Goal: Task Accomplishment & Management: Use online tool/utility

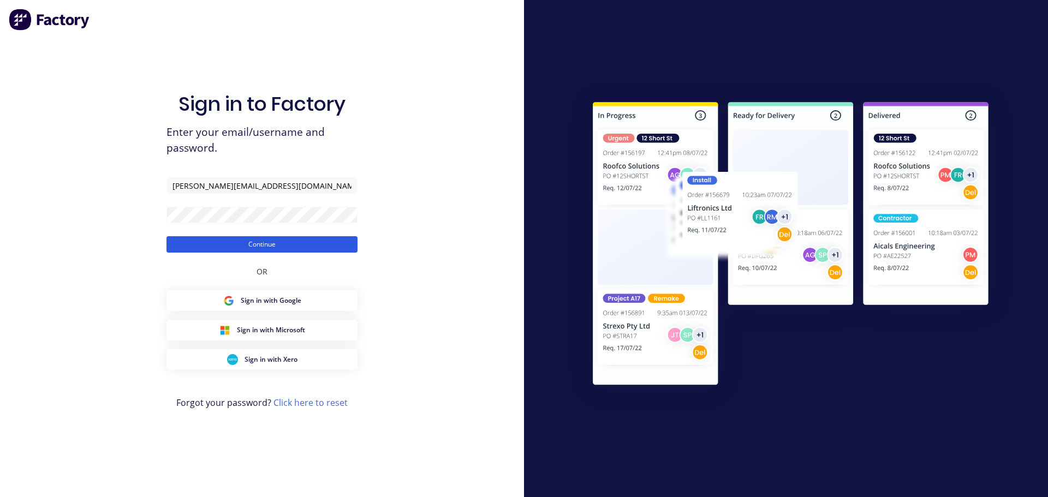
click at [235, 245] on button "Continue" at bounding box center [262, 244] width 191 height 16
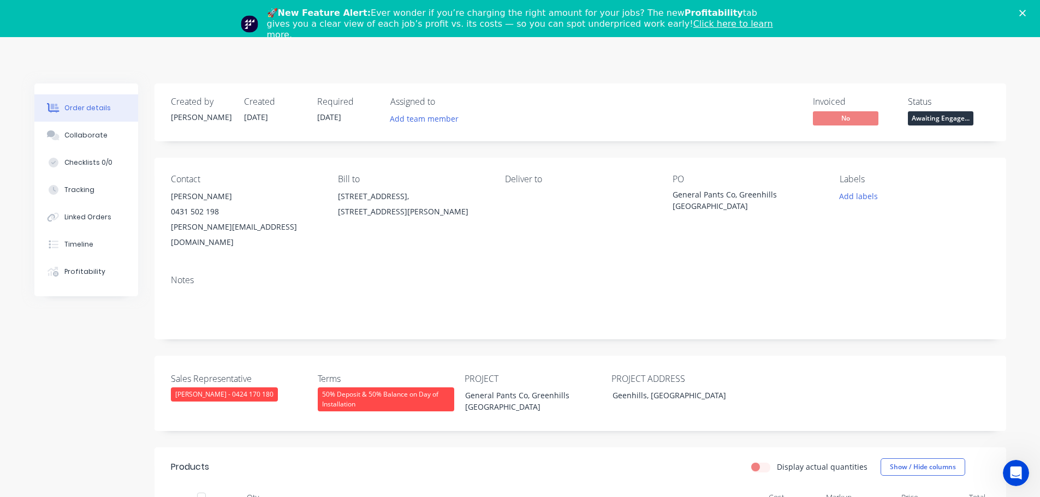
click at [685, 96] on div "Created by [PERSON_NAME] Created [DATE] Required [DATE] Assigned to Add team me…" at bounding box center [581, 113] width 852 height 58
click at [1026, 10] on icon "Close" at bounding box center [1022, 13] width 7 height 7
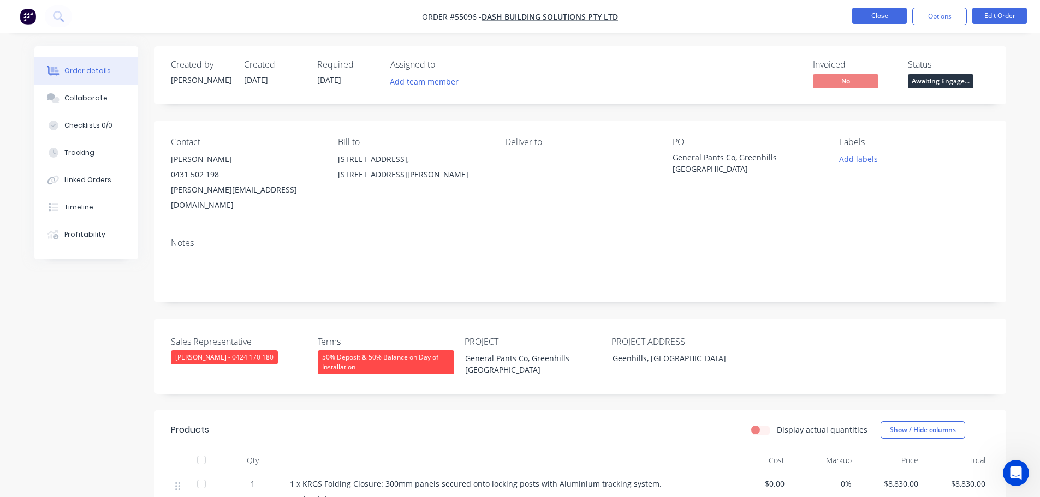
click at [863, 18] on button "Close" at bounding box center [879, 16] width 55 height 16
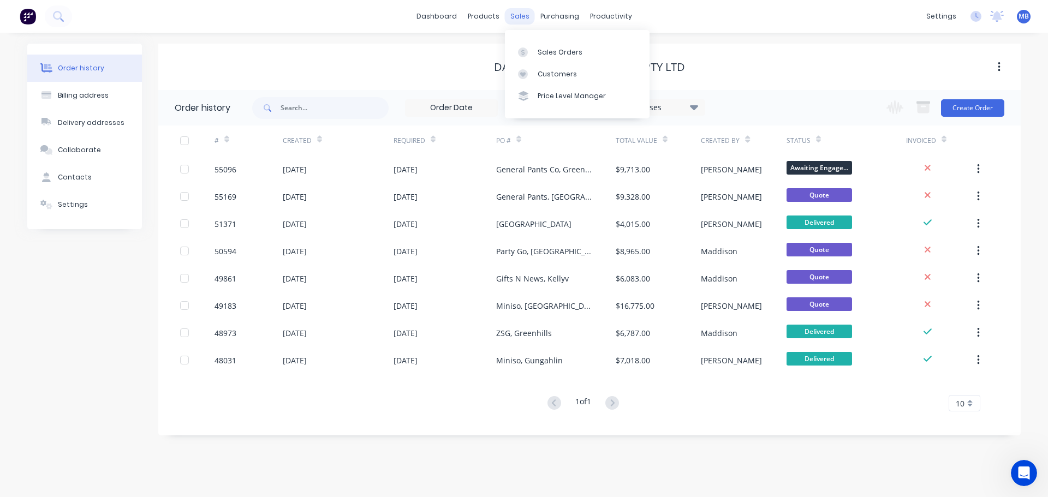
click at [516, 17] on div "sales" at bounding box center [520, 16] width 30 height 16
click at [543, 52] on div "Sales Orders" at bounding box center [560, 52] width 45 height 10
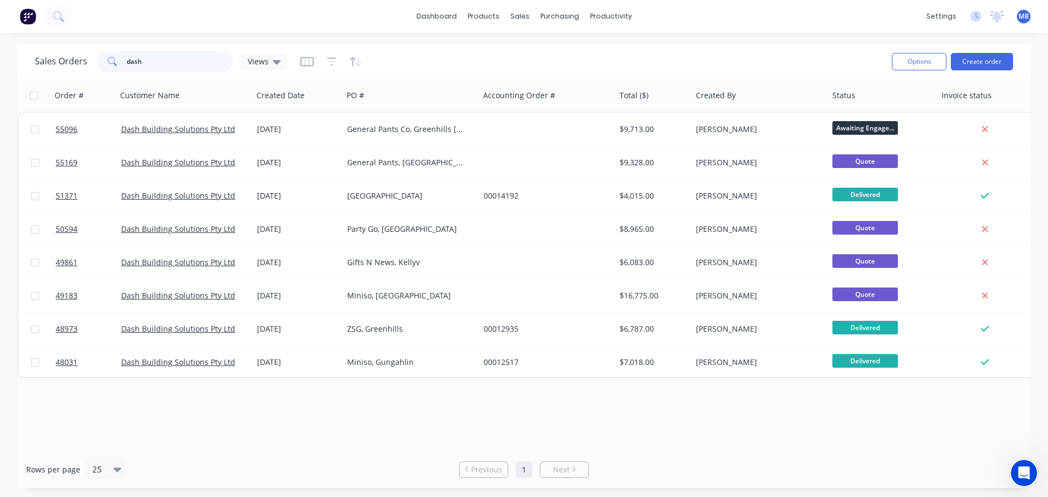
drag, startPoint x: 139, startPoint y: 64, endPoint x: 79, endPoint y: 58, distance: 60.3
click at [92, 61] on div "Sales Orders dash Views" at bounding box center [161, 62] width 252 height 22
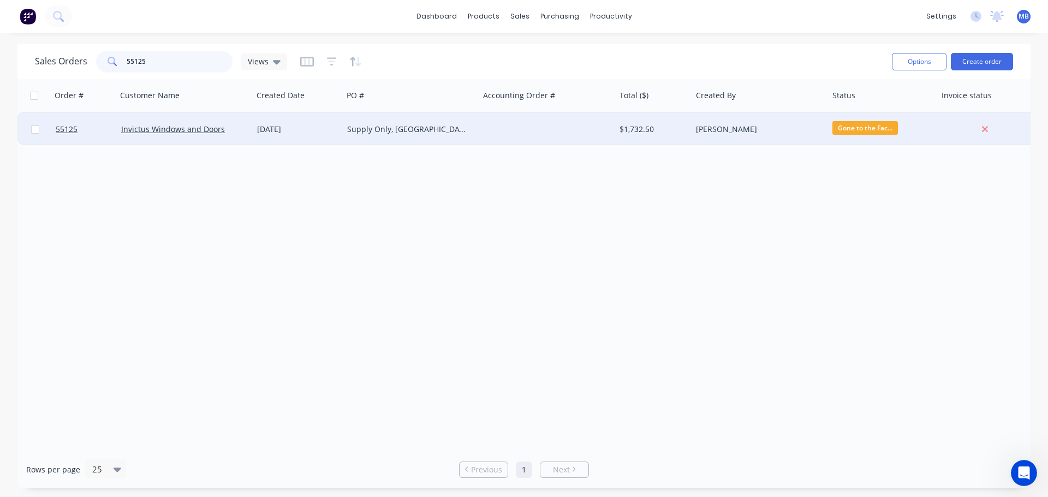
type input "55125"
click at [423, 132] on div "Supply Only, [GEOGRAPHIC_DATA]" at bounding box center [407, 129] width 121 height 11
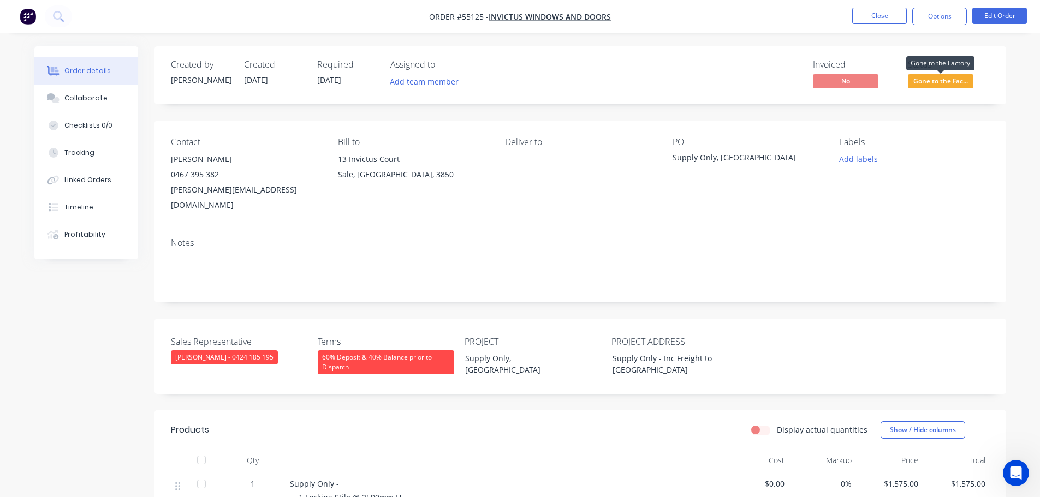
click at [940, 81] on span "Gone to the Fac..." at bounding box center [941, 81] width 66 height 14
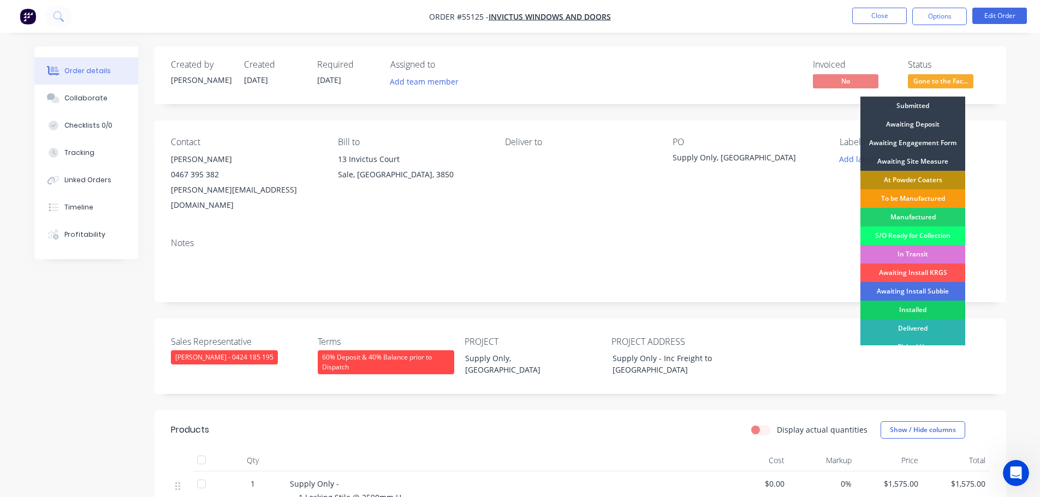
click at [929, 308] on div "Installed" at bounding box center [912, 310] width 105 height 19
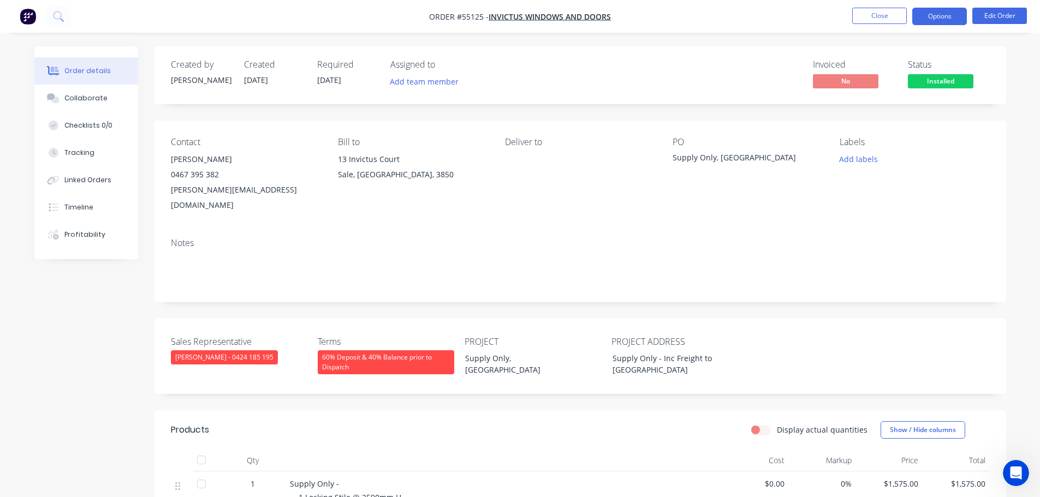
click at [931, 19] on button "Options" at bounding box center [939, 16] width 55 height 17
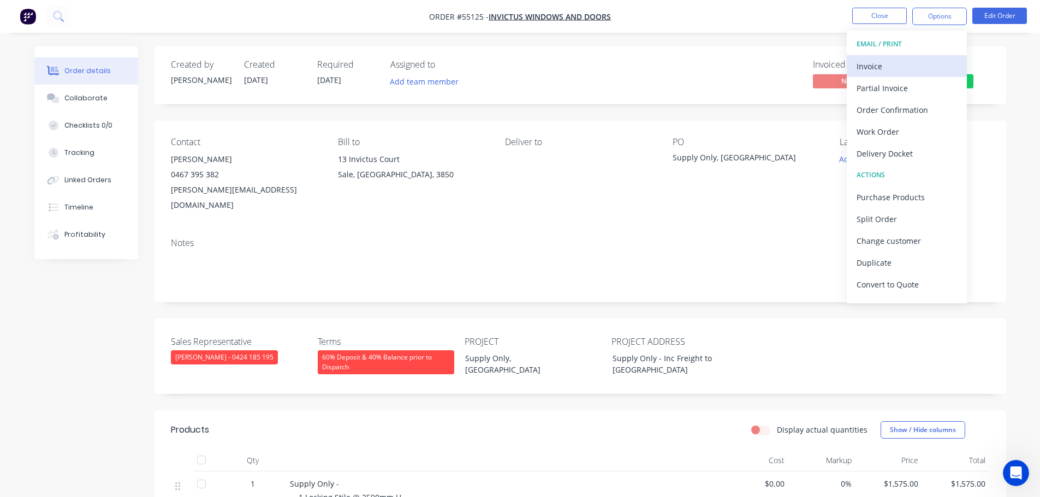
click at [864, 66] on div "Invoice" at bounding box center [907, 66] width 100 height 16
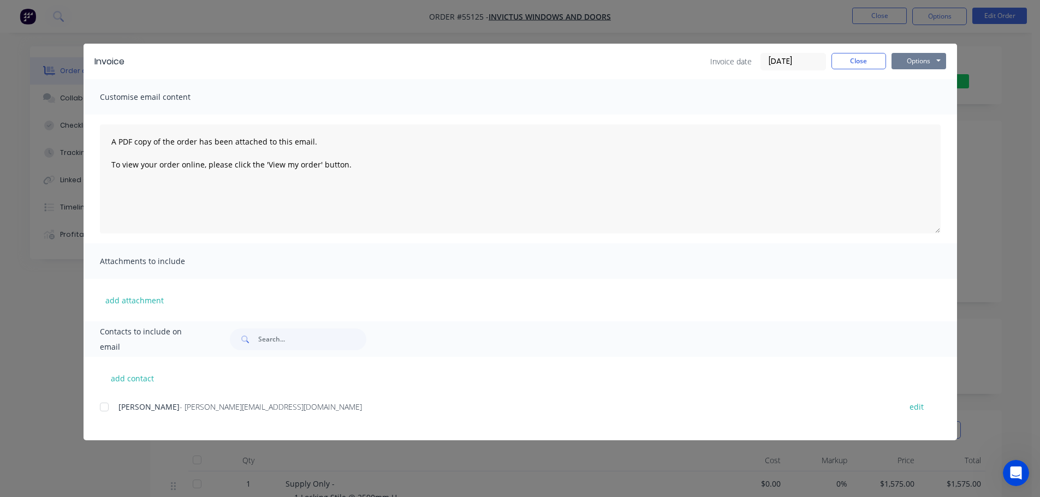
click at [922, 59] on button "Options" at bounding box center [919, 61] width 55 height 16
click at [895, 98] on button "Print" at bounding box center [927, 99] width 70 height 18
click at [858, 61] on button "Close" at bounding box center [858, 61] width 55 height 16
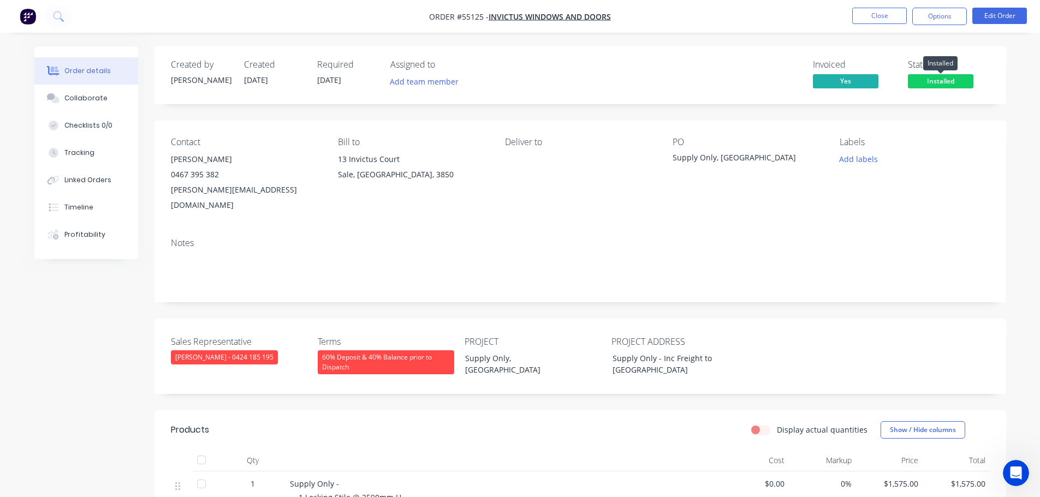
click at [929, 80] on span "Installed" at bounding box center [941, 81] width 66 height 14
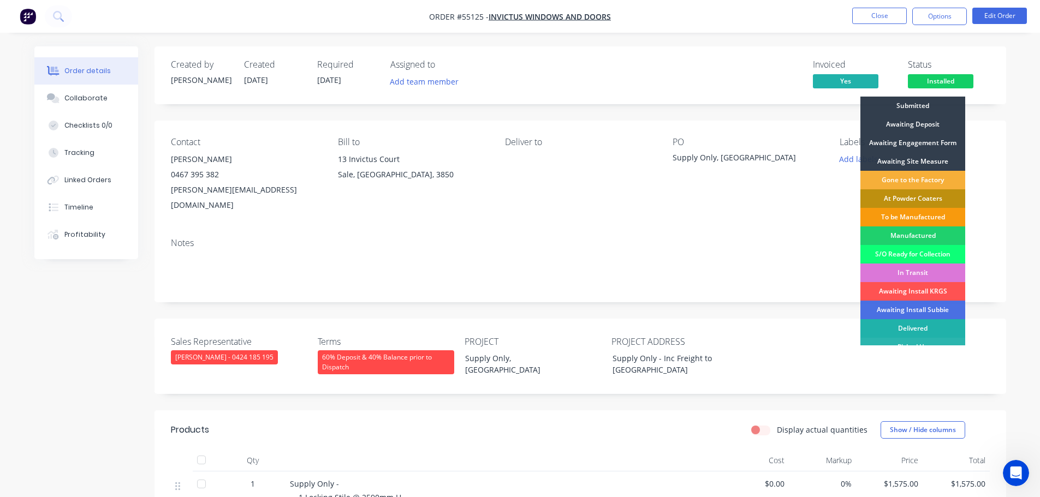
click at [910, 327] on div "Delivered" at bounding box center [912, 328] width 105 height 19
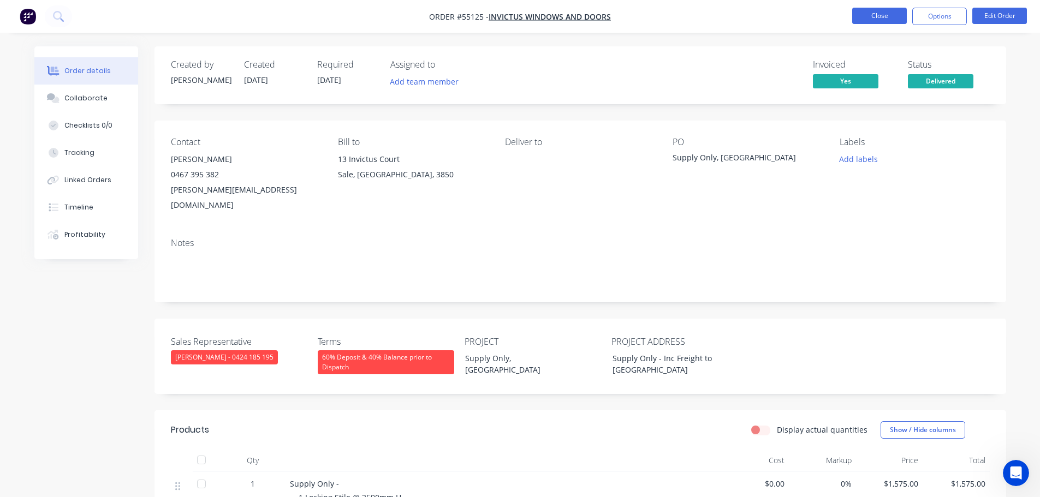
click at [879, 17] on button "Close" at bounding box center [879, 16] width 55 height 16
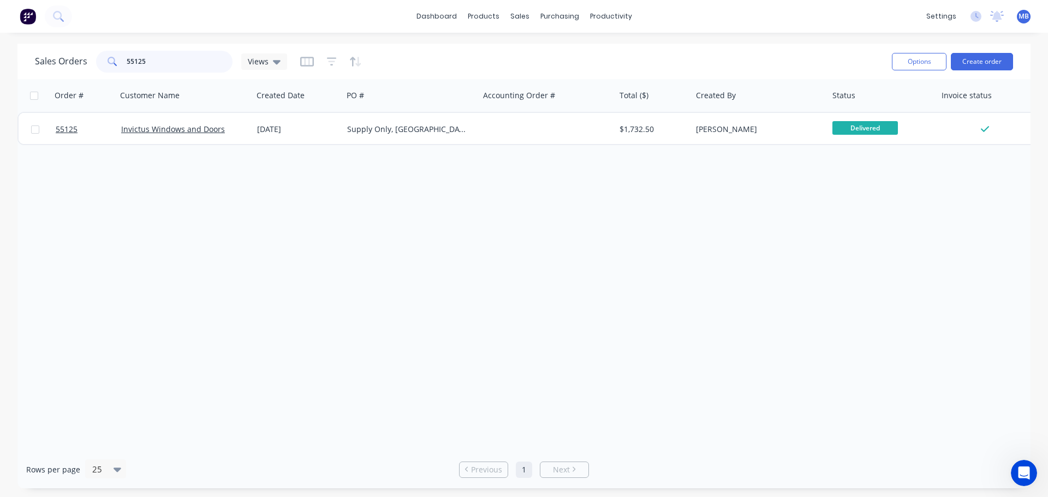
drag, startPoint x: 172, startPoint y: 64, endPoint x: 125, endPoint y: 54, distance: 48.1
click at [127, 55] on input "55125" at bounding box center [180, 62] width 106 height 22
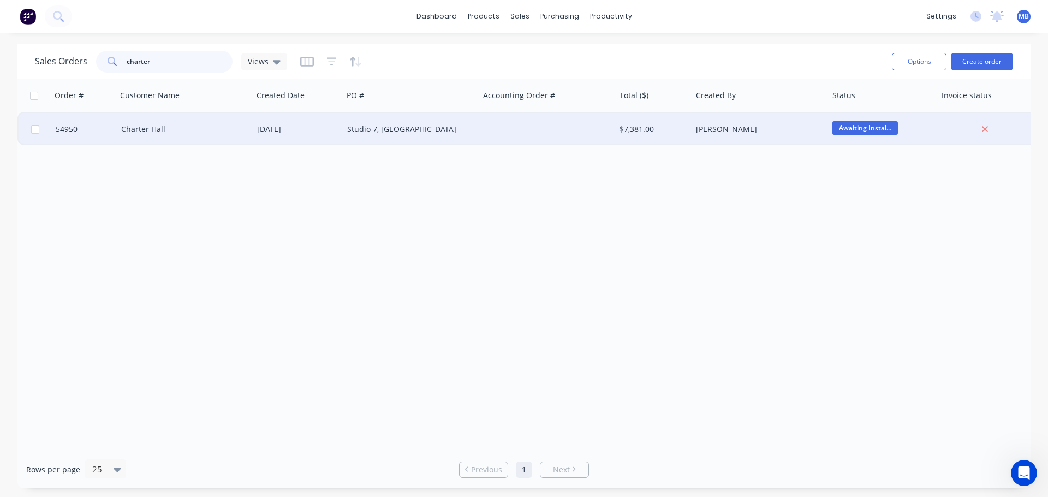
type input "charter"
click at [658, 129] on div "$7,381.00" at bounding box center [652, 129] width 64 height 11
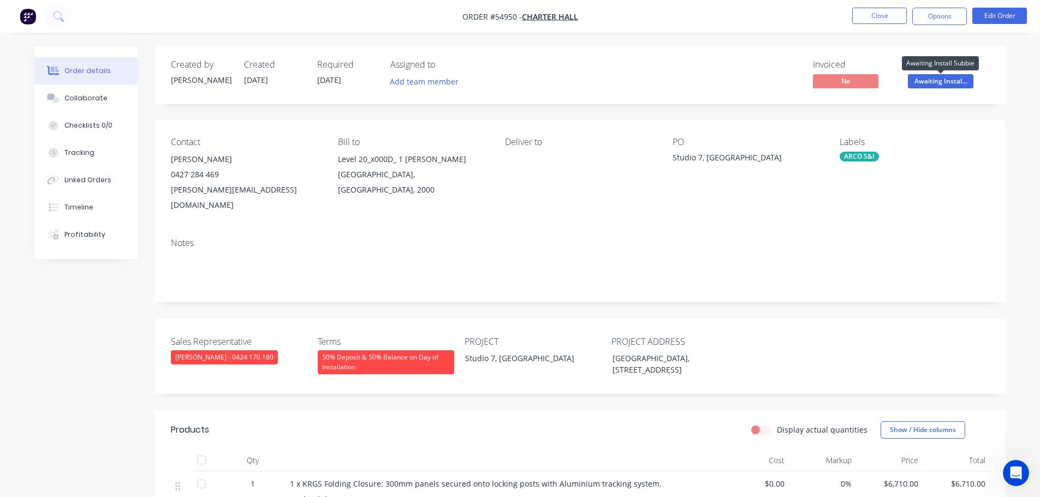
click at [926, 81] on span "Awaiting Instal..." at bounding box center [941, 81] width 66 height 14
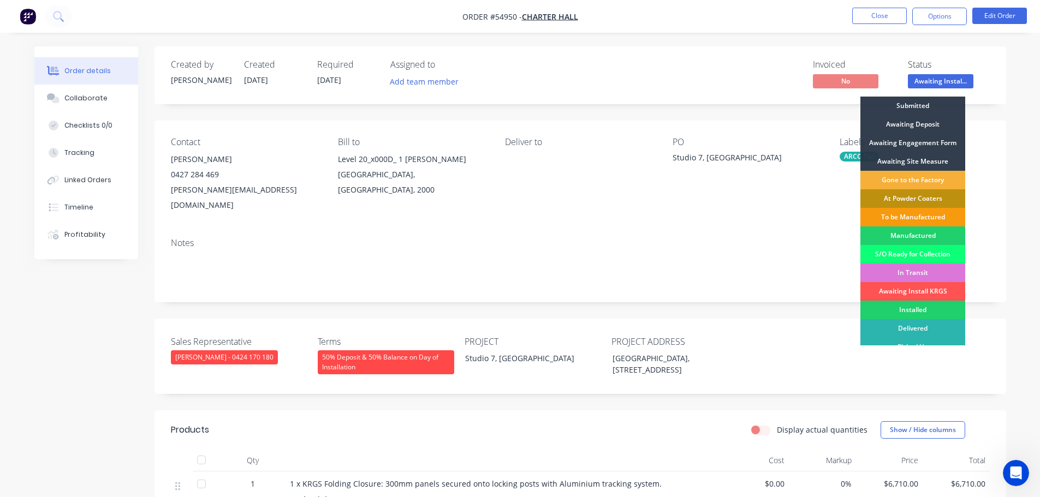
click at [922, 308] on div "Installed" at bounding box center [912, 310] width 105 height 19
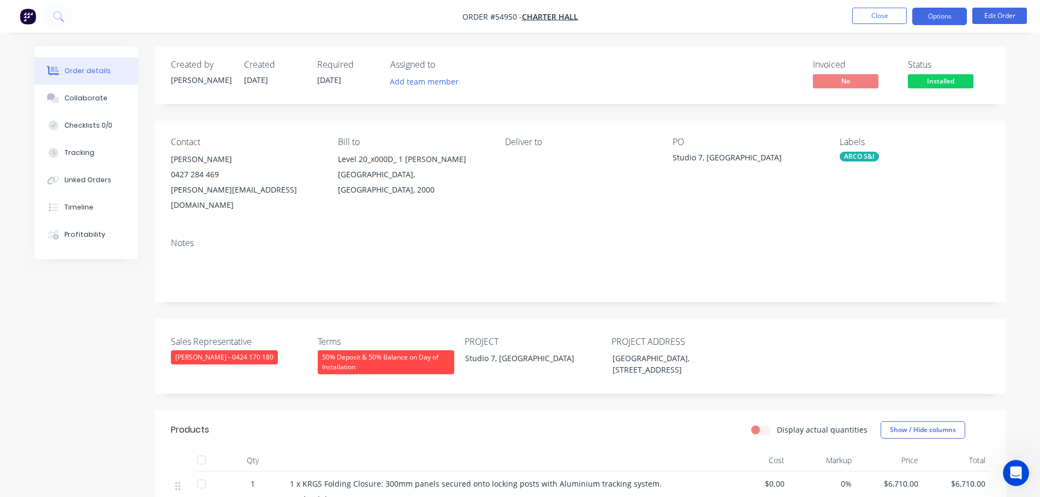
click at [933, 14] on button "Options" at bounding box center [939, 16] width 55 height 17
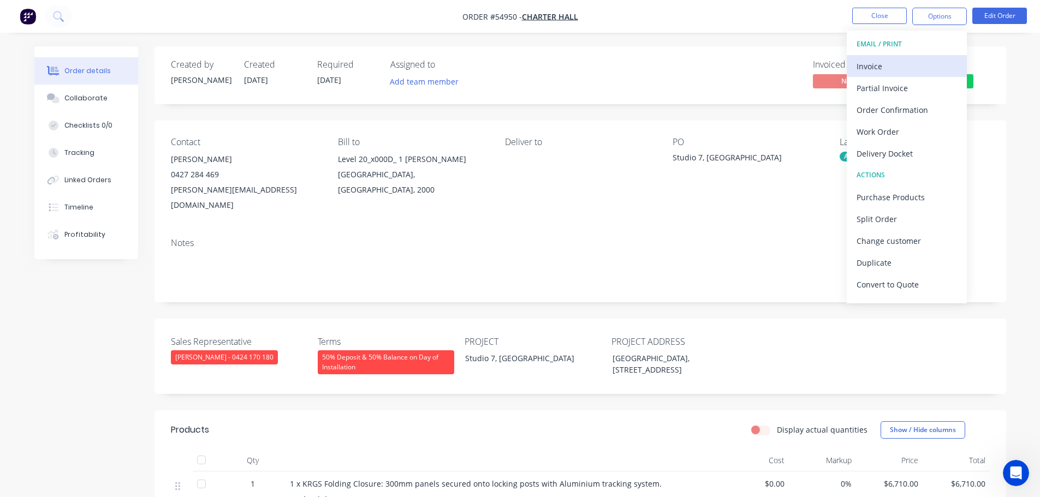
click at [860, 66] on div "Invoice" at bounding box center [907, 66] width 100 height 16
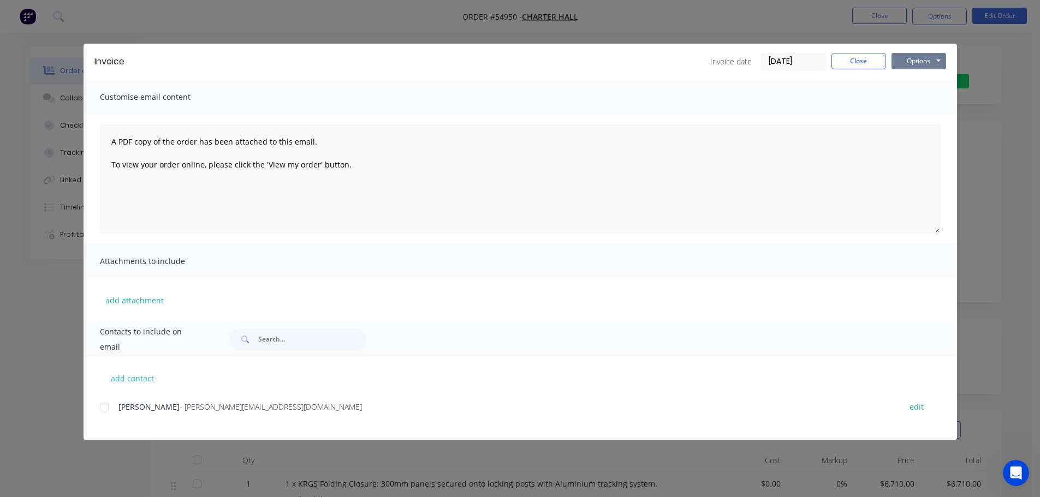
click at [902, 66] on button "Options" at bounding box center [919, 61] width 55 height 16
click at [898, 99] on button "Print" at bounding box center [927, 99] width 70 height 18
click at [860, 60] on button "Close" at bounding box center [858, 61] width 55 height 16
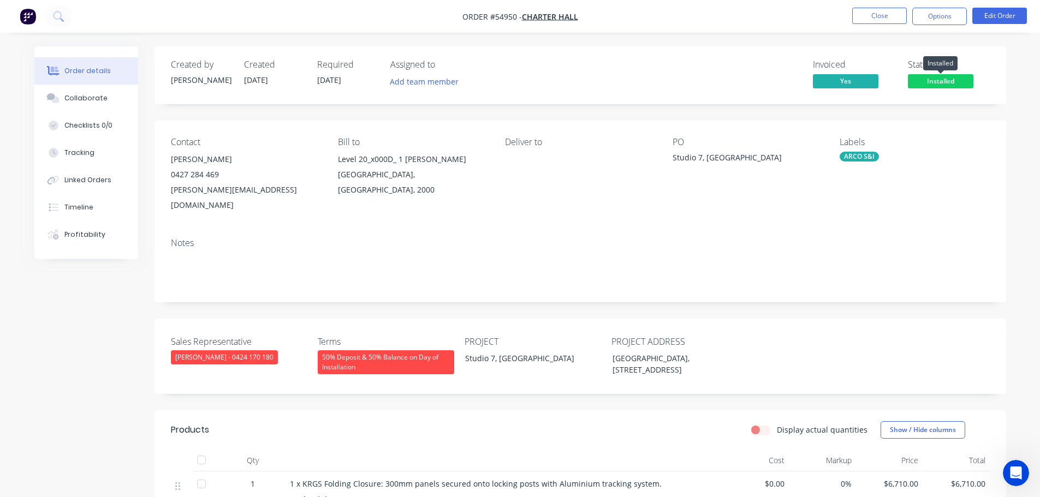
click at [931, 85] on span "Installed" at bounding box center [941, 81] width 66 height 14
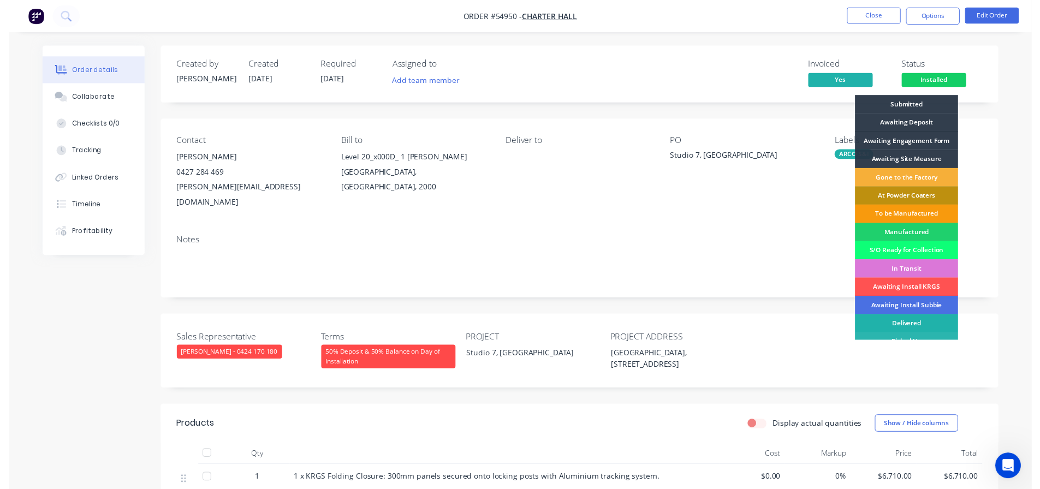
scroll to position [11, 0]
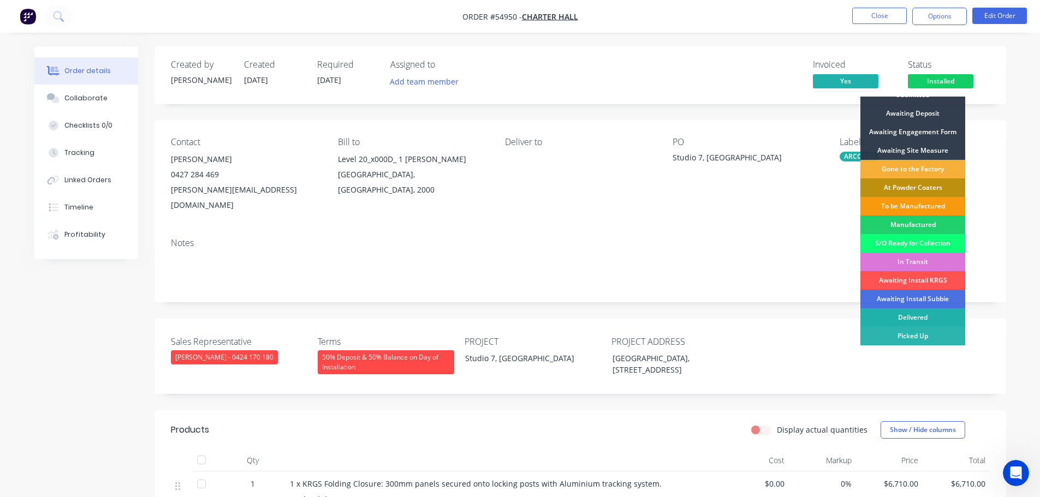
click at [938, 319] on div "Delivered" at bounding box center [912, 317] width 105 height 19
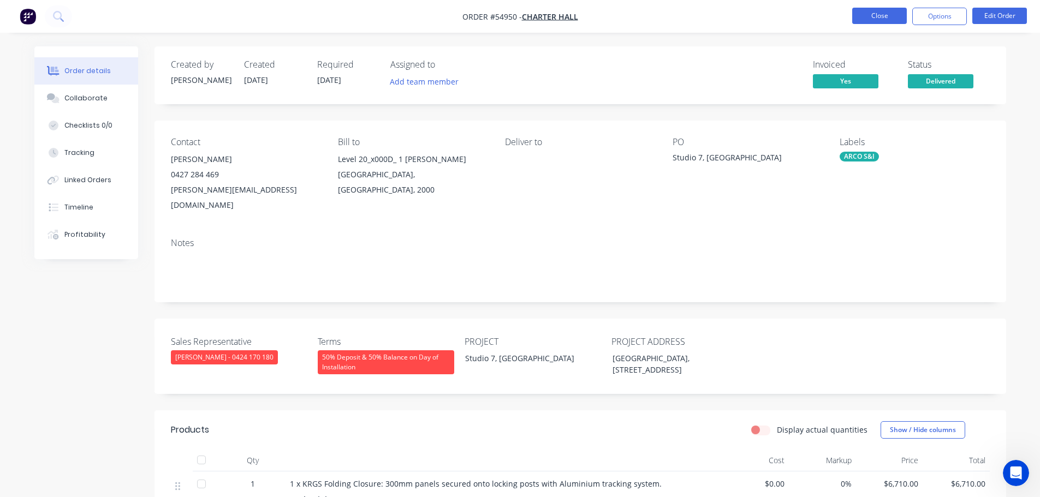
click at [868, 17] on button "Close" at bounding box center [879, 16] width 55 height 16
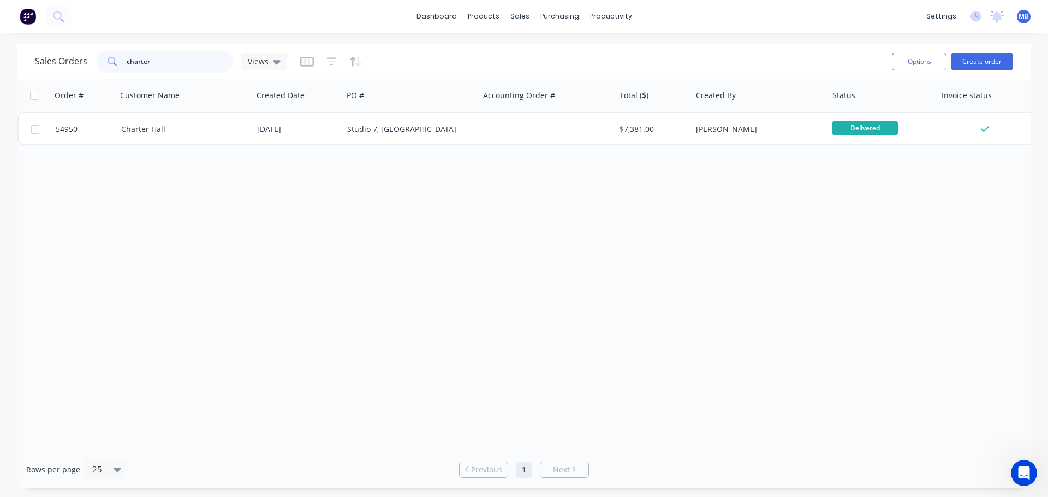
drag, startPoint x: 201, startPoint y: 70, endPoint x: 78, endPoint y: 59, distance: 123.9
click at [129, 63] on input "charter" at bounding box center [180, 62] width 106 height 22
type input "c"
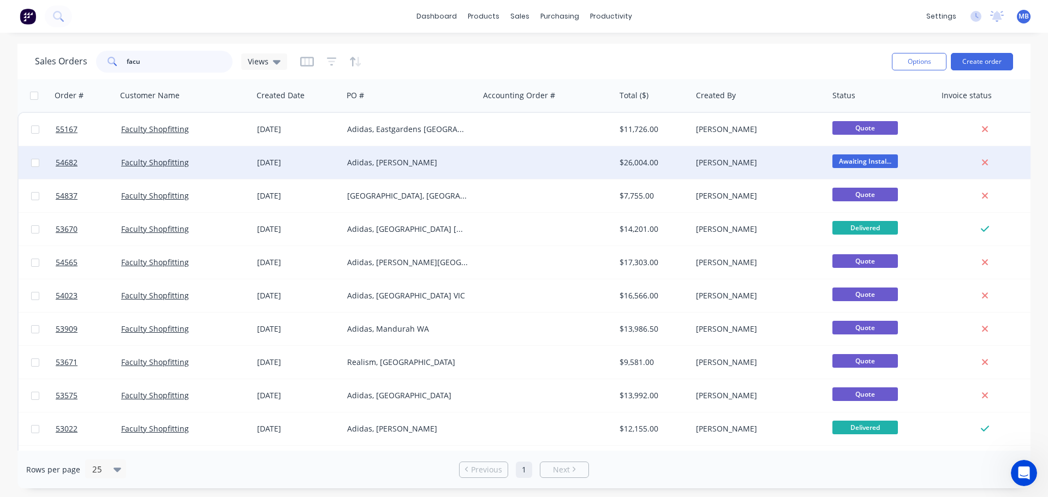
type input "facu"
click at [684, 162] on div "$26,004.00" at bounding box center [652, 162] width 64 height 11
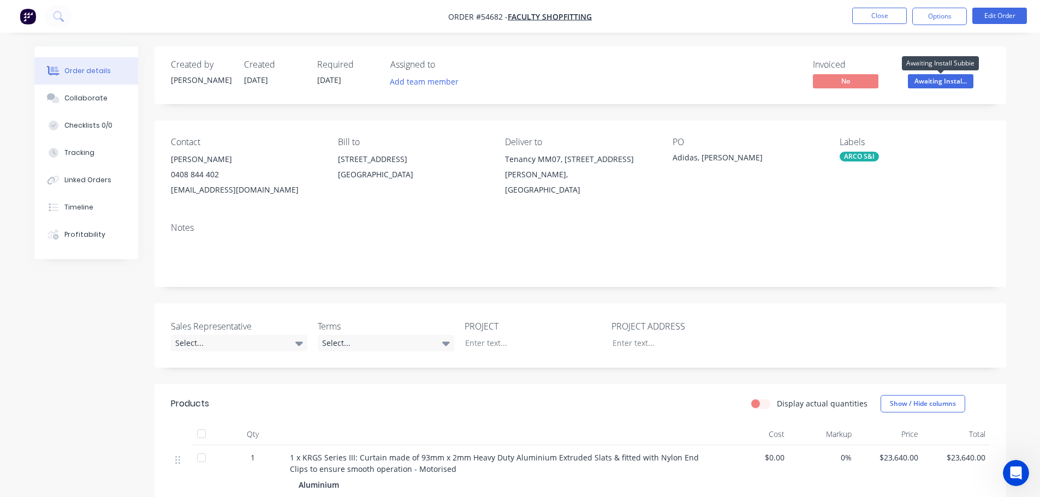
click at [920, 84] on span "Awaiting Instal..." at bounding box center [941, 81] width 66 height 14
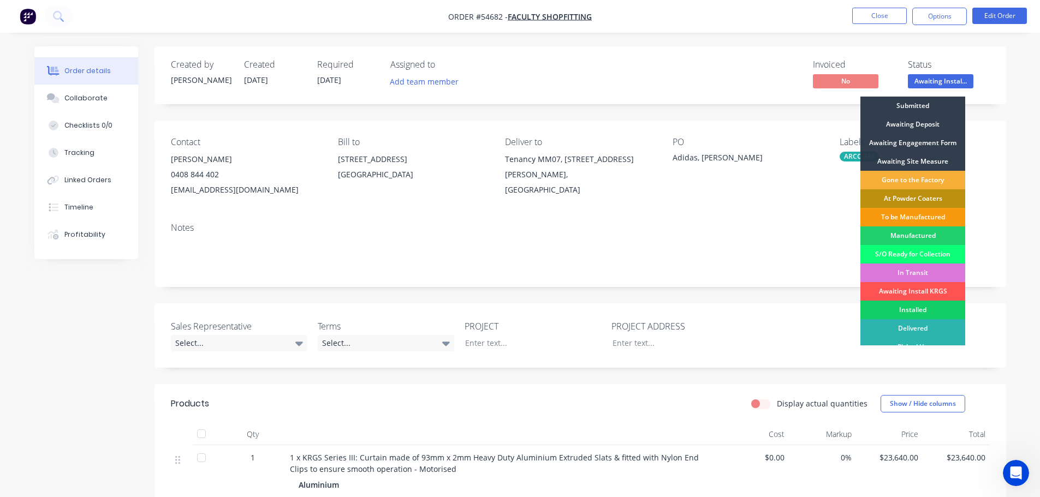
click at [916, 310] on div "Installed" at bounding box center [912, 310] width 105 height 19
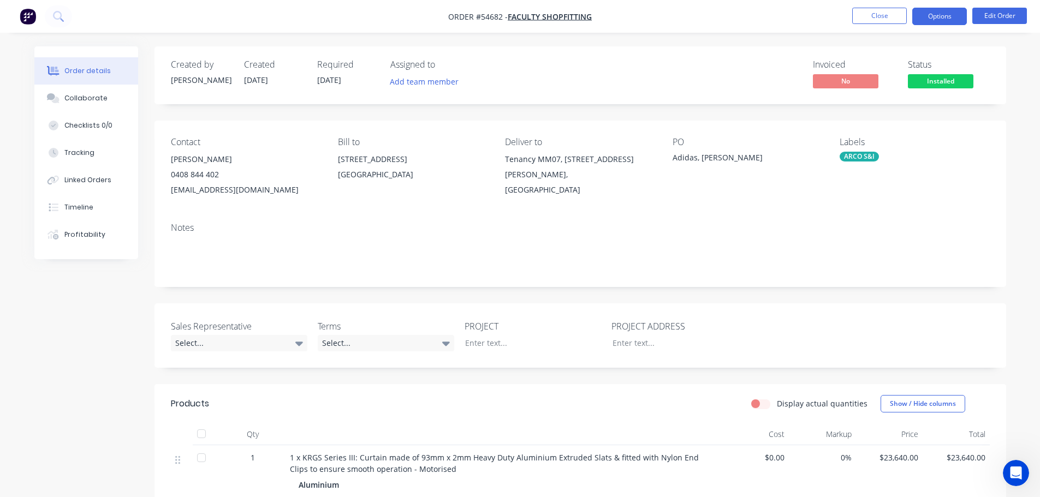
click at [929, 21] on button "Options" at bounding box center [939, 16] width 55 height 17
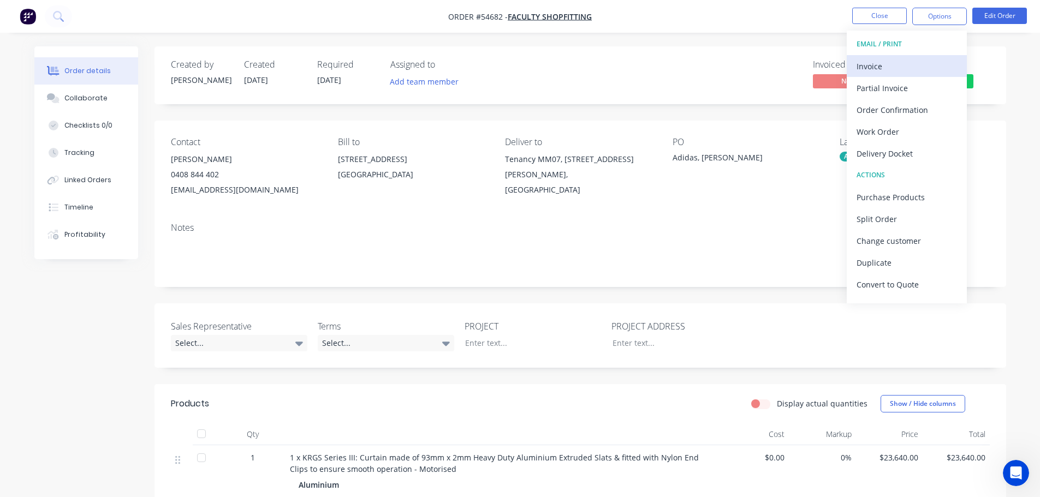
click at [869, 66] on div "Invoice" at bounding box center [907, 66] width 100 height 16
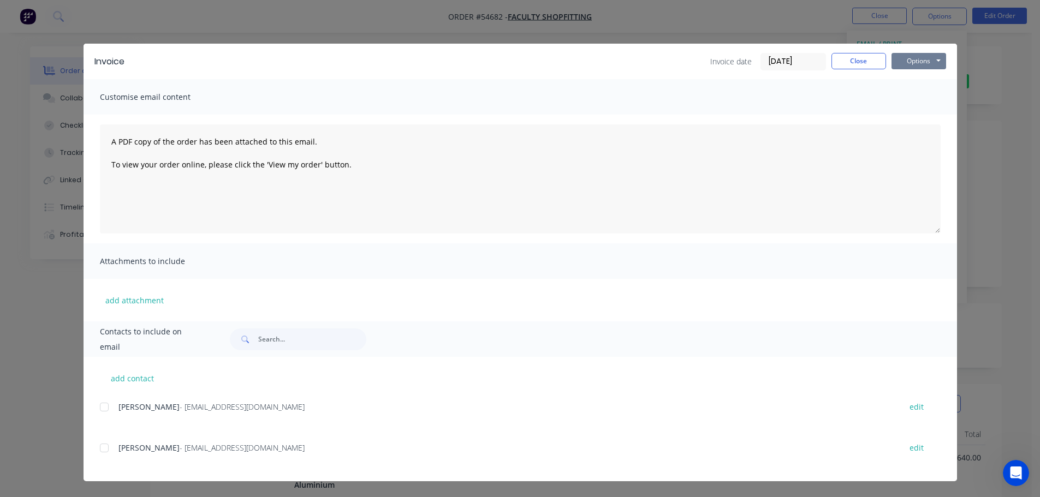
click at [911, 57] on button "Options" at bounding box center [919, 61] width 55 height 16
click at [900, 93] on button "Print" at bounding box center [927, 99] width 70 height 18
click at [856, 60] on button "Close" at bounding box center [858, 61] width 55 height 16
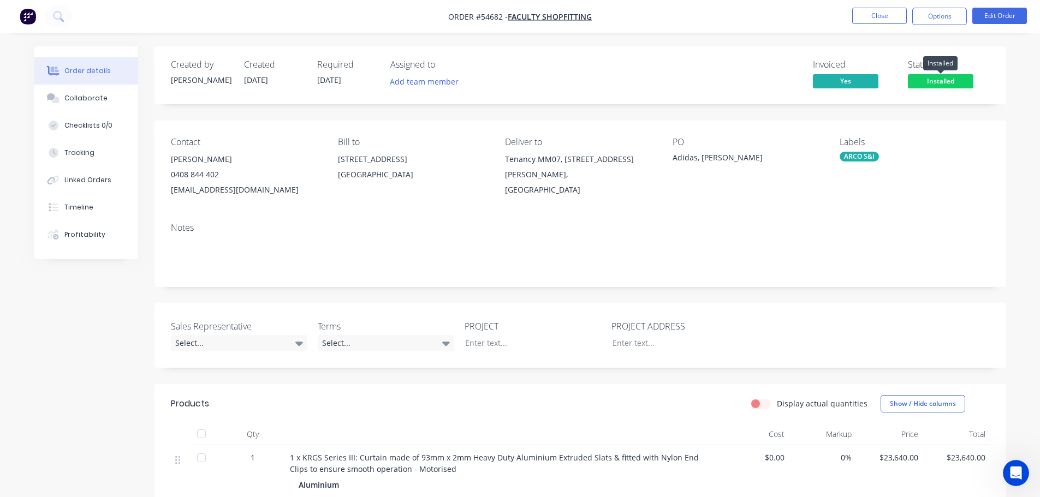
click at [935, 80] on span "Installed" at bounding box center [941, 81] width 66 height 14
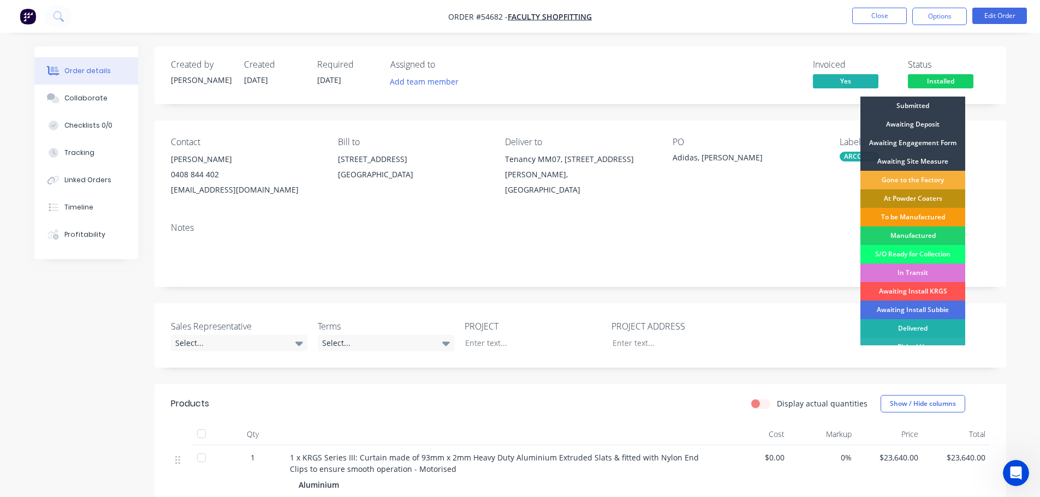
click at [914, 324] on div "Delivered" at bounding box center [912, 328] width 105 height 19
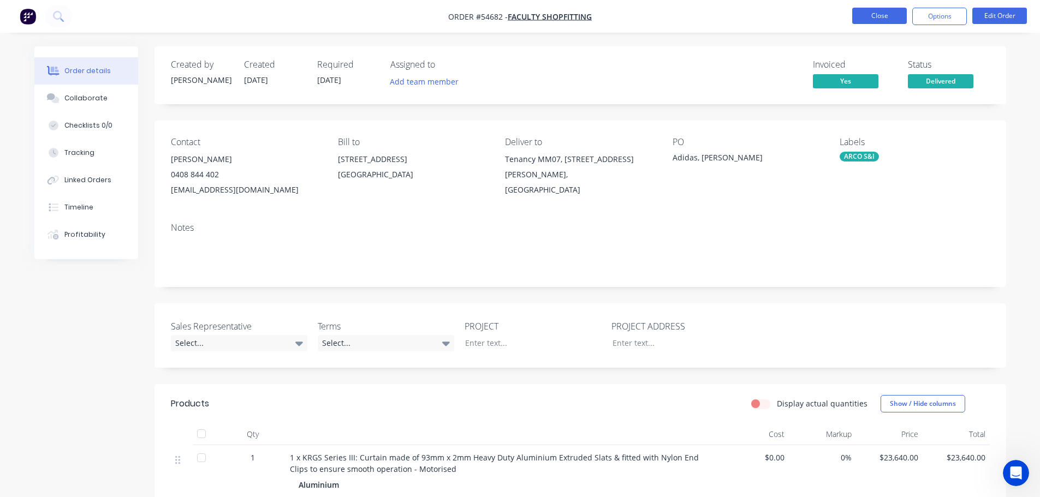
click at [873, 14] on button "Close" at bounding box center [879, 16] width 55 height 16
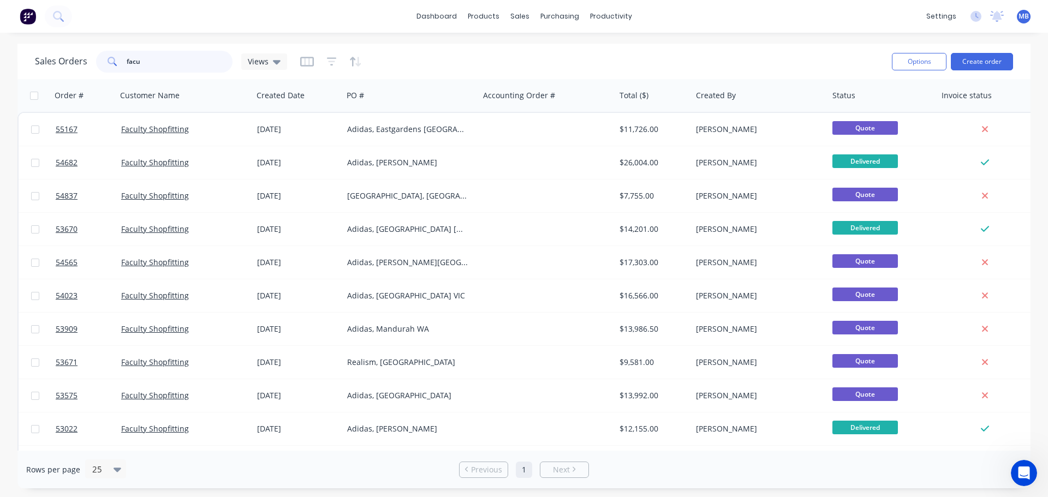
drag, startPoint x: 143, startPoint y: 61, endPoint x: 76, endPoint y: 53, distance: 67.6
click at [86, 56] on div "Sales Orders facu Views" at bounding box center [161, 62] width 252 height 22
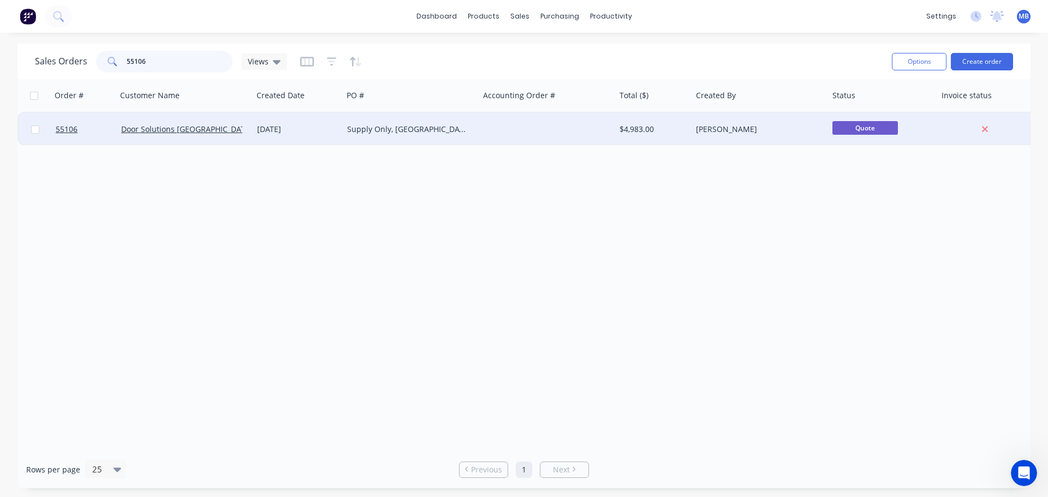
type input "55106"
click at [530, 127] on div at bounding box center [547, 129] width 136 height 33
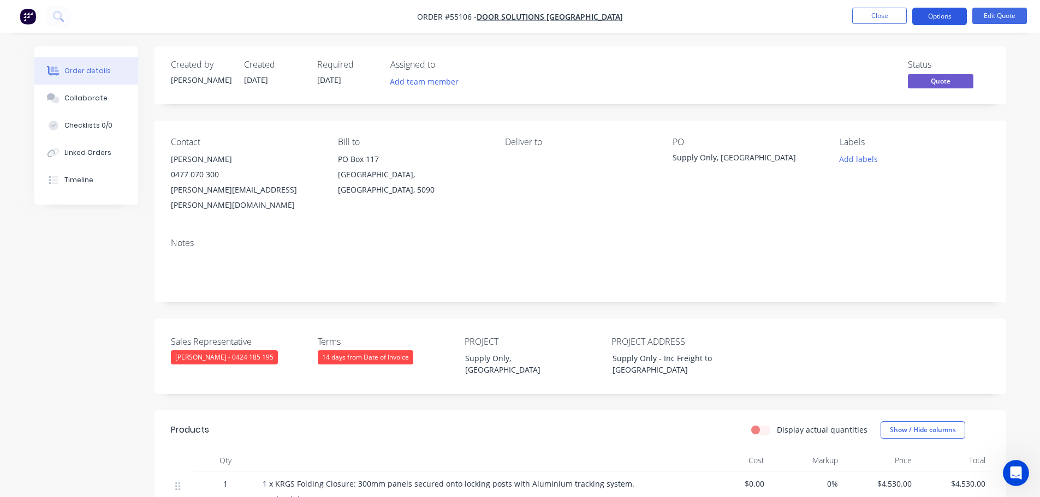
click at [949, 18] on button "Options" at bounding box center [939, 16] width 55 height 17
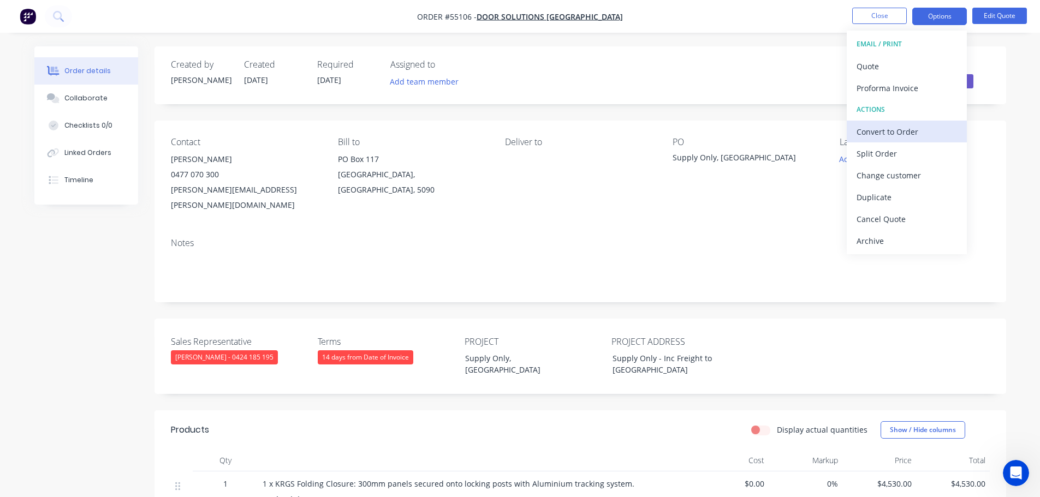
click at [878, 128] on div "Convert to Order" at bounding box center [907, 132] width 100 height 16
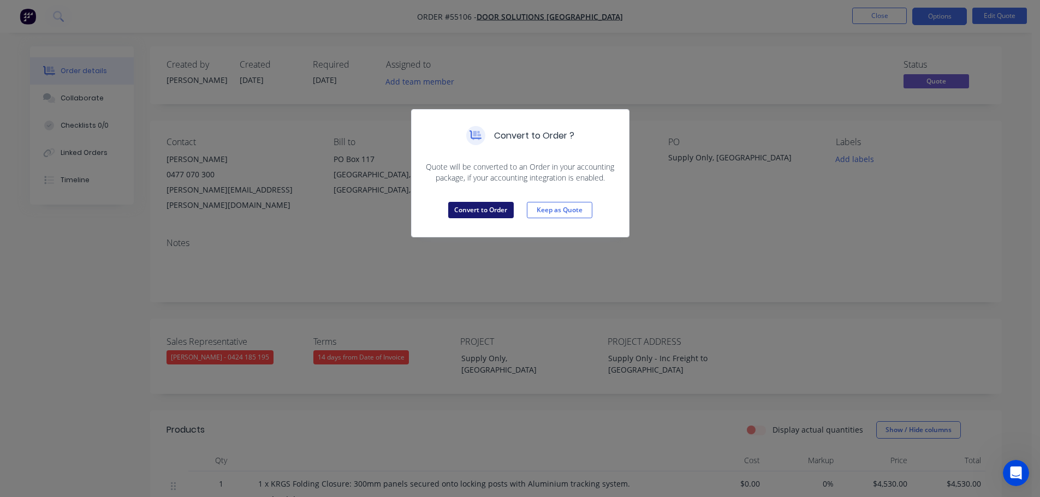
click at [500, 216] on button "Convert to Order" at bounding box center [481, 210] width 66 height 16
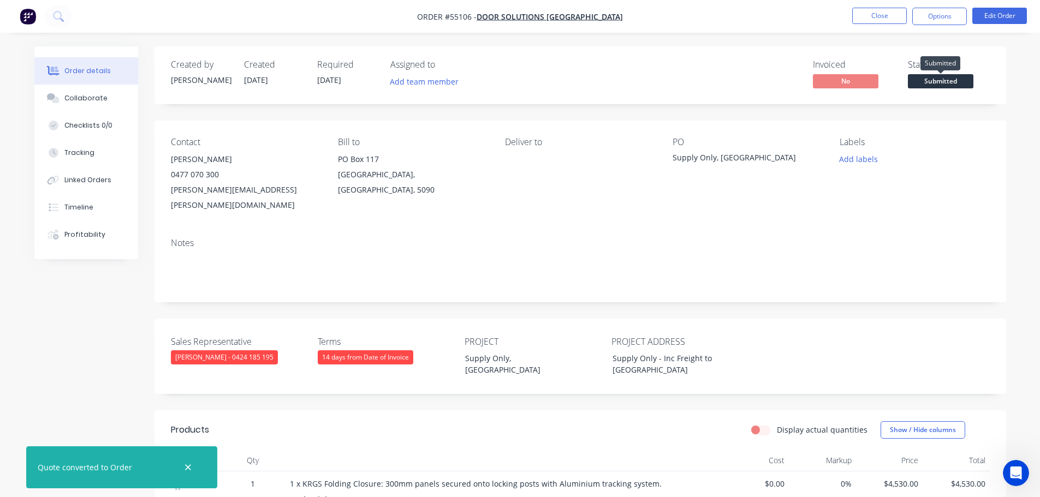
click at [924, 85] on span "Submitted" at bounding box center [941, 81] width 66 height 14
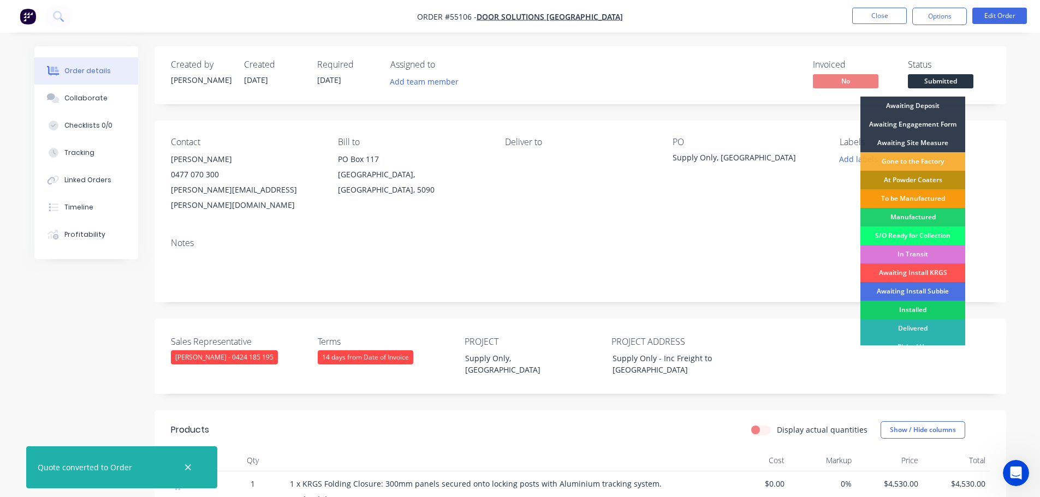
click at [884, 310] on div "Installed" at bounding box center [912, 310] width 105 height 19
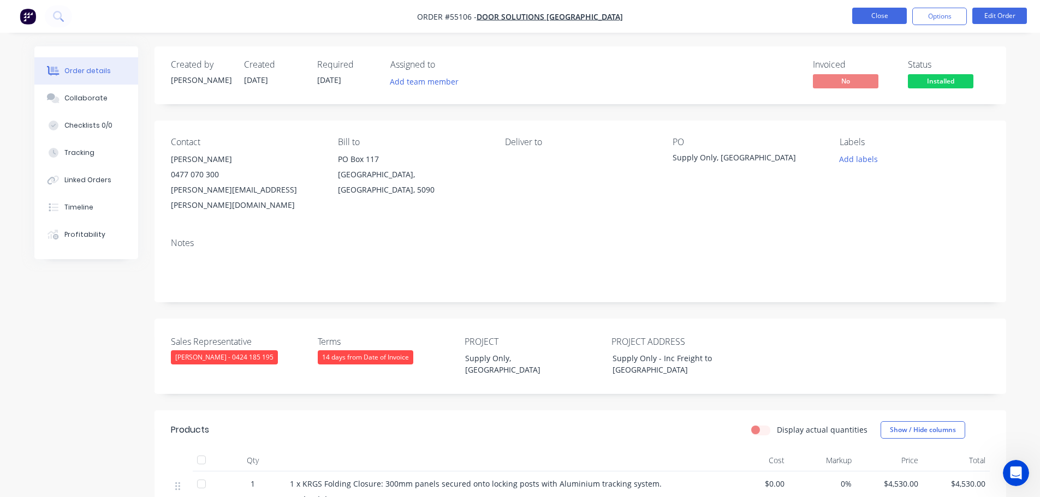
click at [876, 14] on button "Close" at bounding box center [879, 16] width 55 height 16
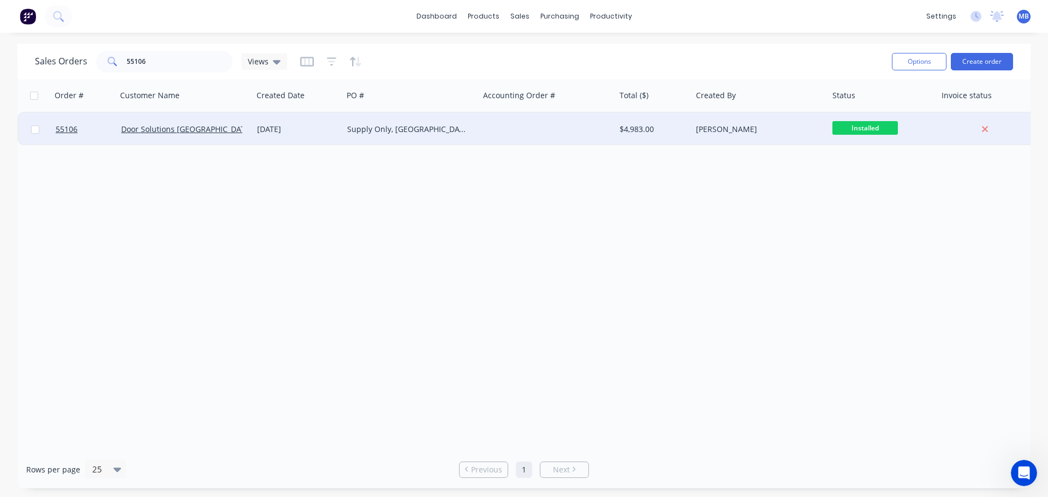
click at [625, 127] on div "$4,983.00" at bounding box center [652, 129] width 64 height 11
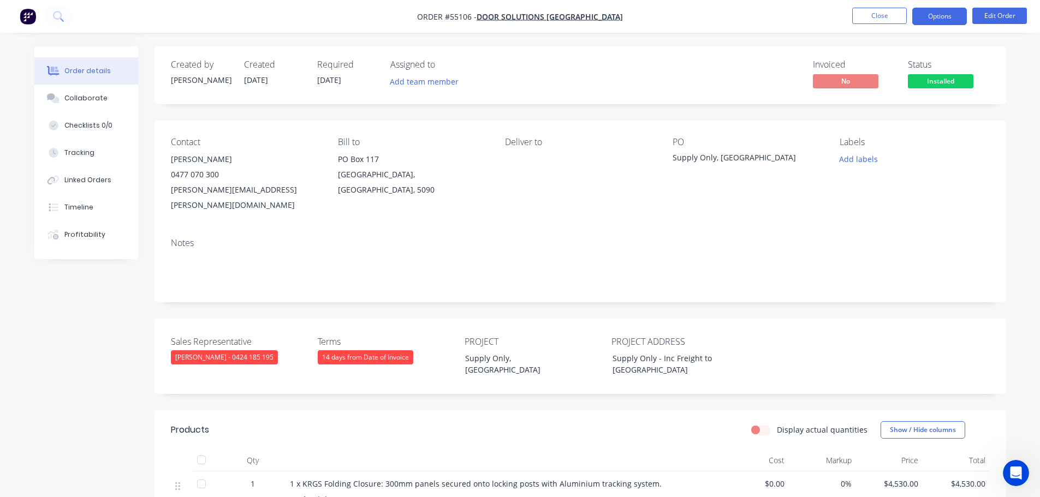
click at [934, 17] on button "Options" at bounding box center [939, 16] width 55 height 17
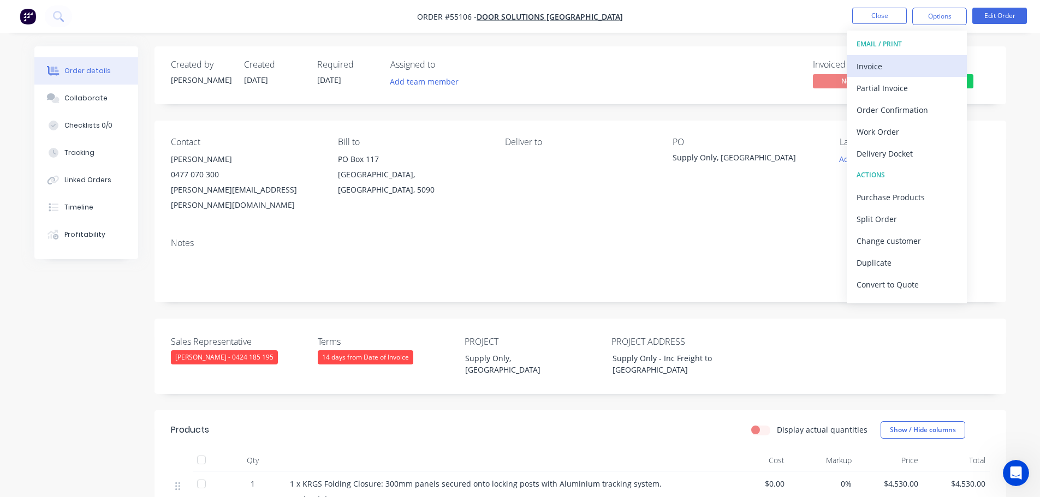
click at [856, 64] on button "Invoice" at bounding box center [907, 66] width 120 height 22
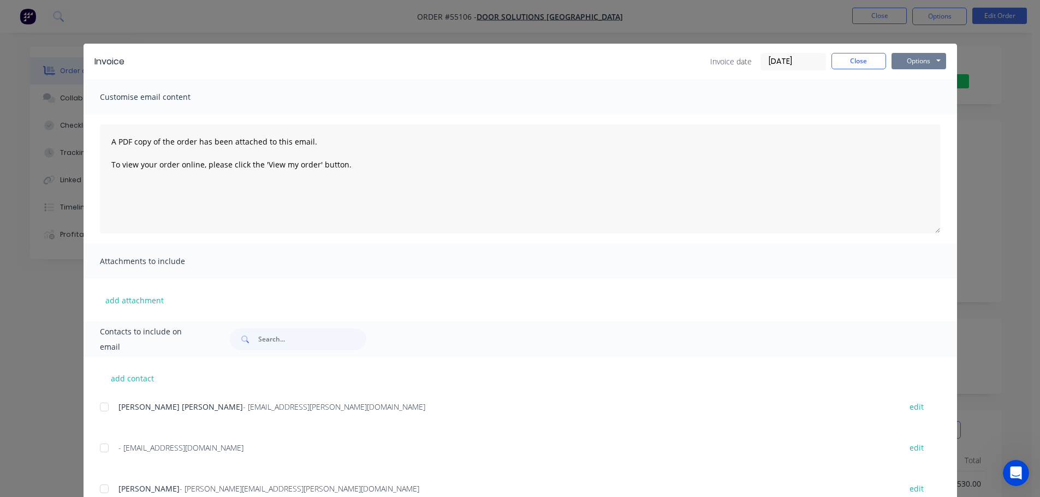
click at [917, 59] on button "Options" at bounding box center [919, 61] width 55 height 16
click at [900, 98] on button "Print" at bounding box center [927, 99] width 70 height 18
click at [860, 63] on button "Close" at bounding box center [858, 61] width 55 height 16
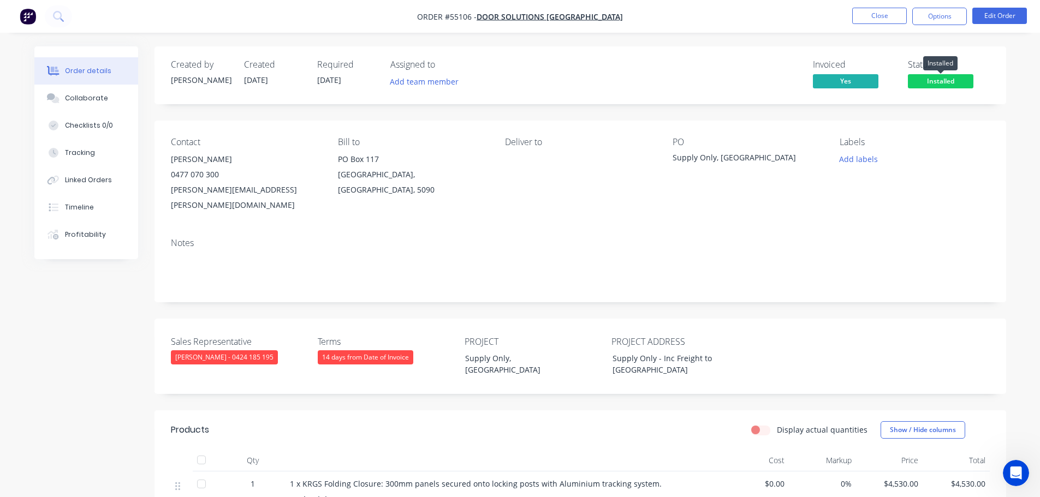
click at [926, 80] on span "Installed" at bounding box center [941, 81] width 66 height 14
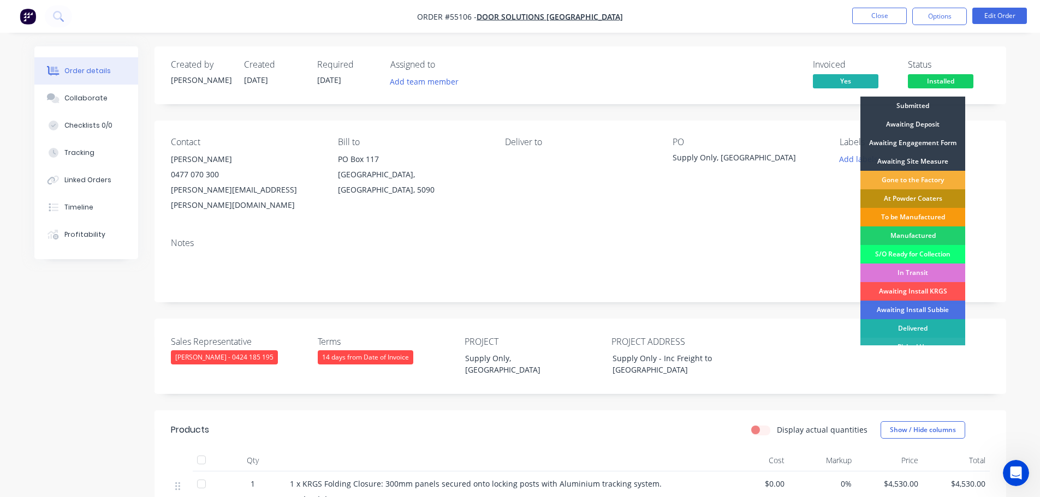
click at [899, 328] on div "Delivered" at bounding box center [912, 328] width 105 height 19
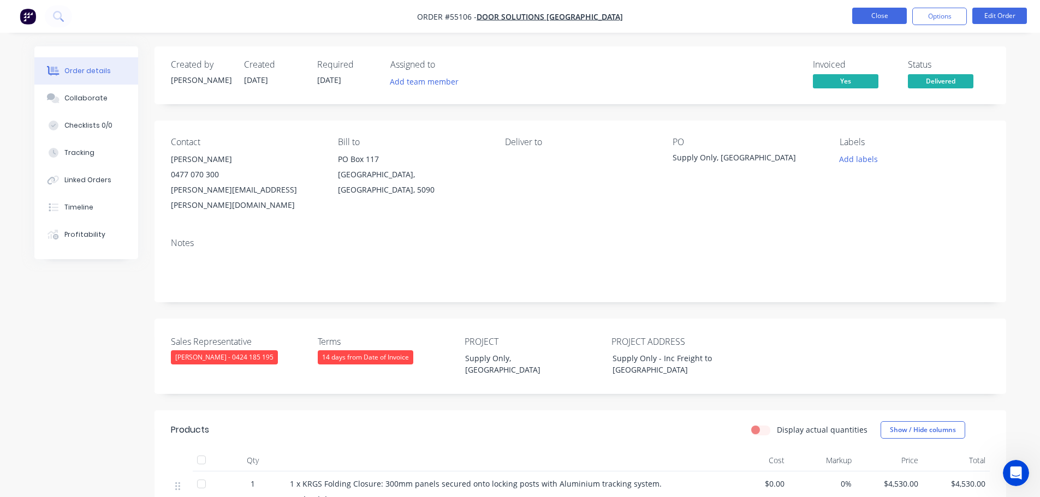
click at [874, 18] on button "Close" at bounding box center [879, 16] width 55 height 16
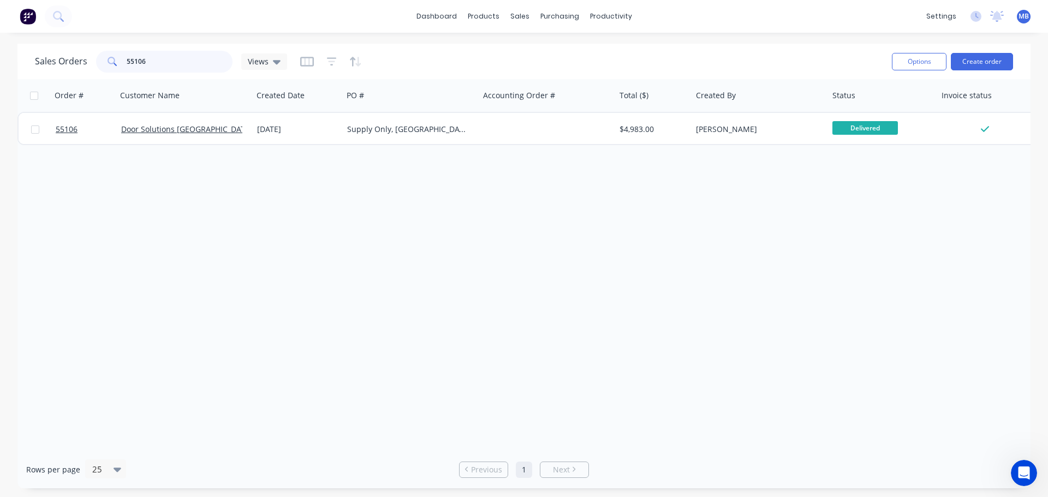
drag, startPoint x: 153, startPoint y: 63, endPoint x: 79, endPoint y: 49, distance: 75.6
click at [83, 50] on div "Sales Orders 55106 Views" at bounding box center [459, 61] width 848 height 27
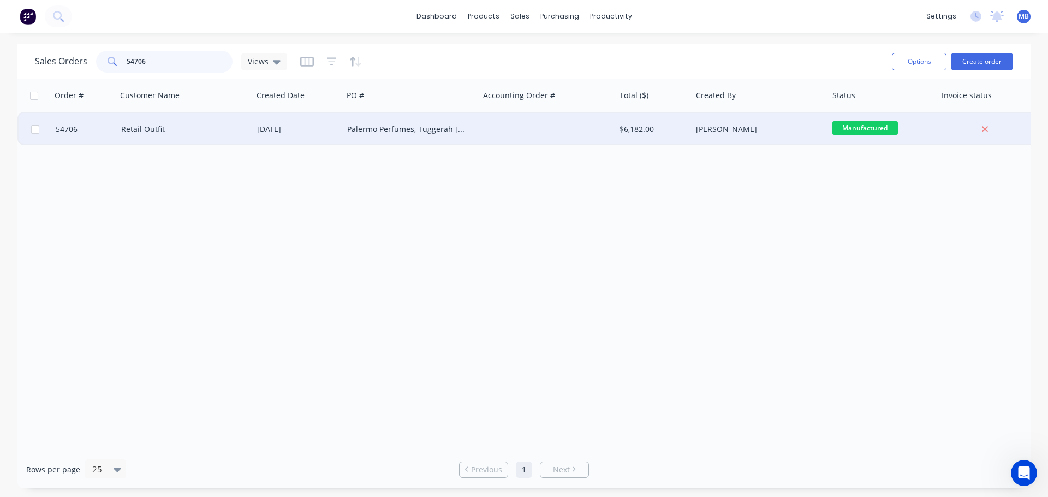
type input "54706"
click at [400, 125] on div "Palermo Perfumes, Tuggerah [GEOGRAPHIC_DATA]" at bounding box center [407, 129] width 121 height 11
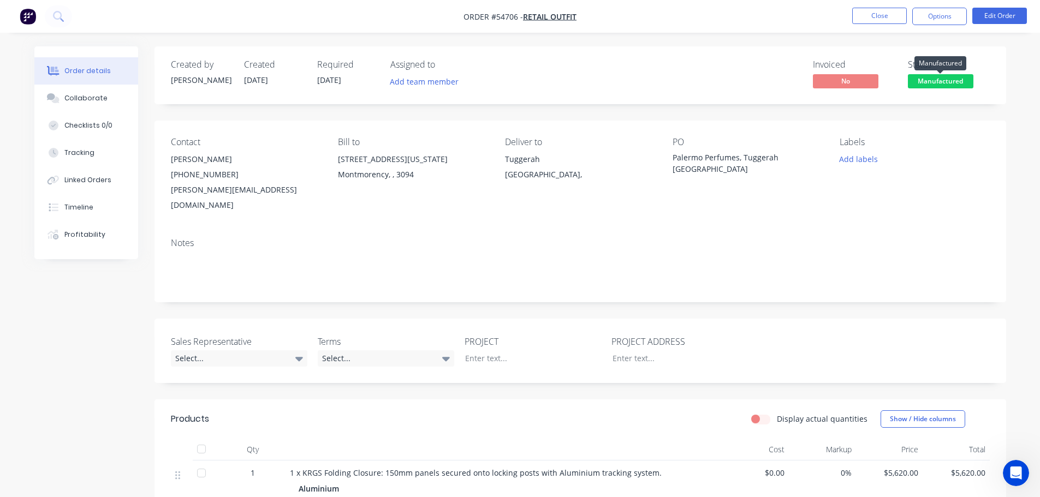
click at [914, 82] on span "Manufactured" at bounding box center [941, 81] width 66 height 14
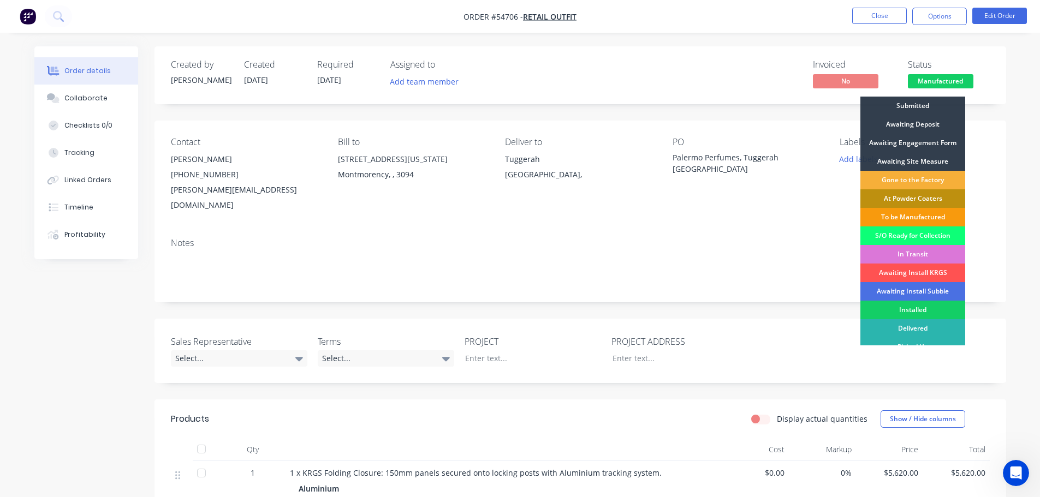
click at [894, 312] on div "Installed" at bounding box center [912, 310] width 105 height 19
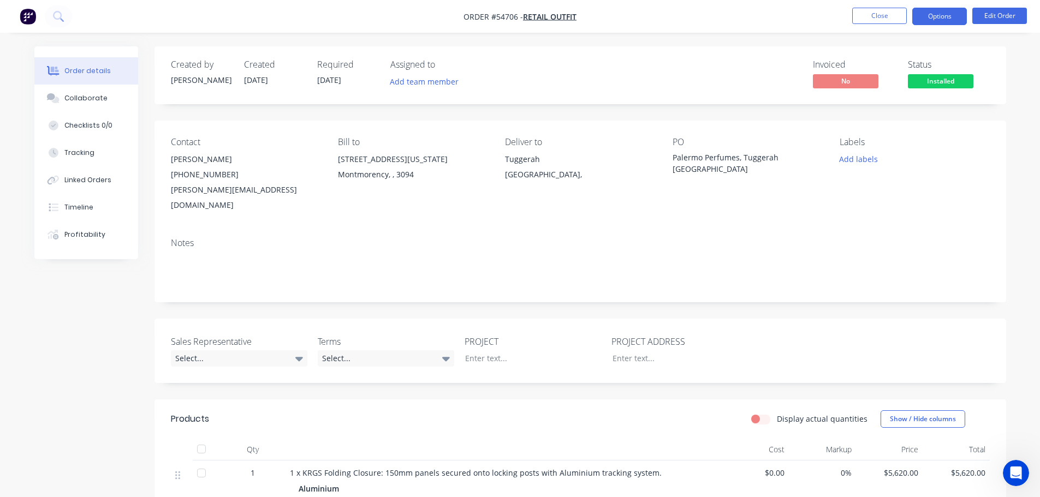
click at [935, 16] on button "Options" at bounding box center [939, 16] width 55 height 17
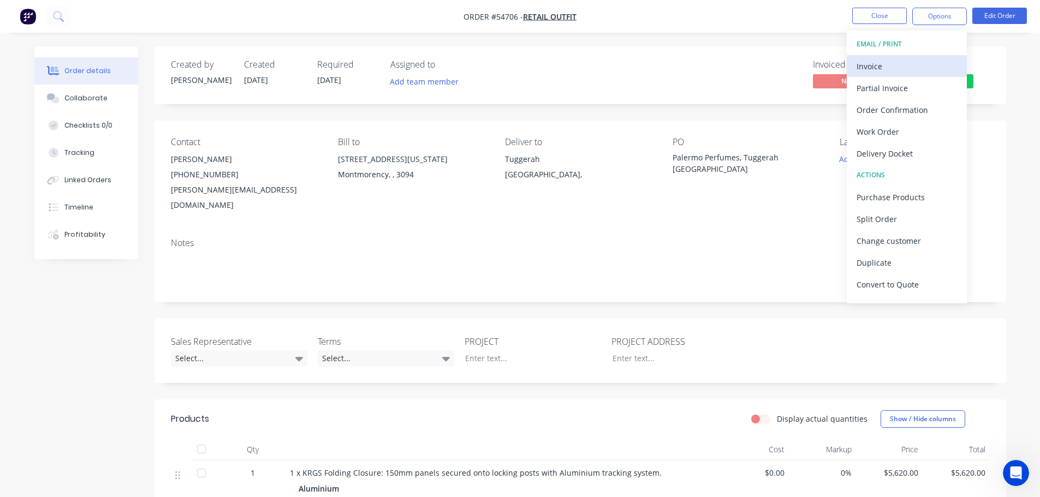
click at [865, 62] on div "Invoice" at bounding box center [907, 66] width 100 height 16
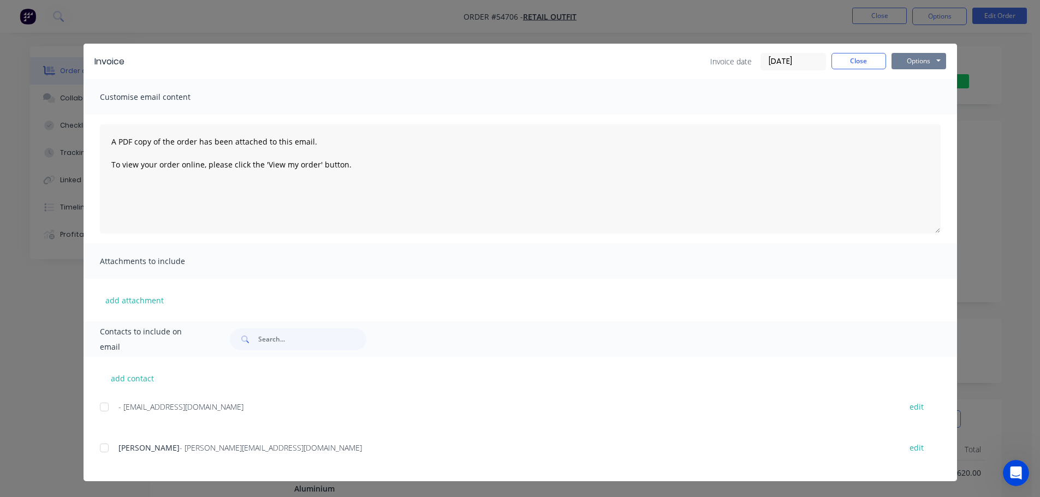
click at [914, 60] on button "Options" at bounding box center [919, 61] width 55 height 16
click at [901, 98] on button "Print" at bounding box center [927, 99] width 70 height 18
click at [852, 61] on button "Close" at bounding box center [858, 61] width 55 height 16
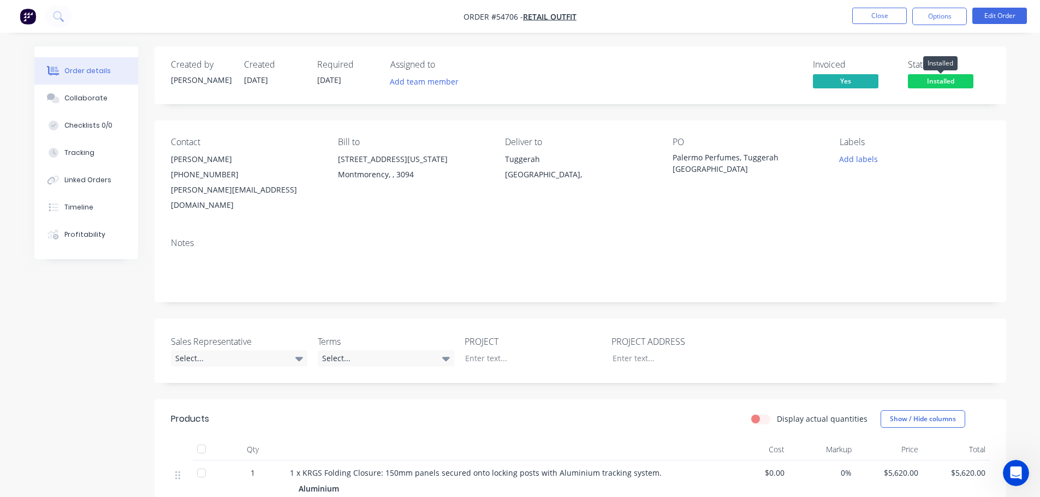
click at [913, 81] on span "Installed" at bounding box center [941, 81] width 66 height 14
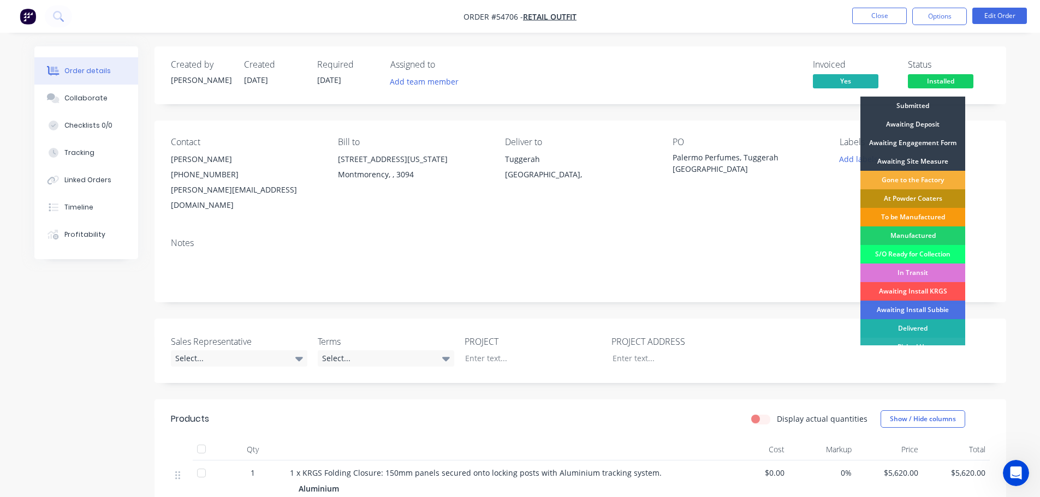
click at [923, 326] on div "Delivered" at bounding box center [912, 328] width 105 height 19
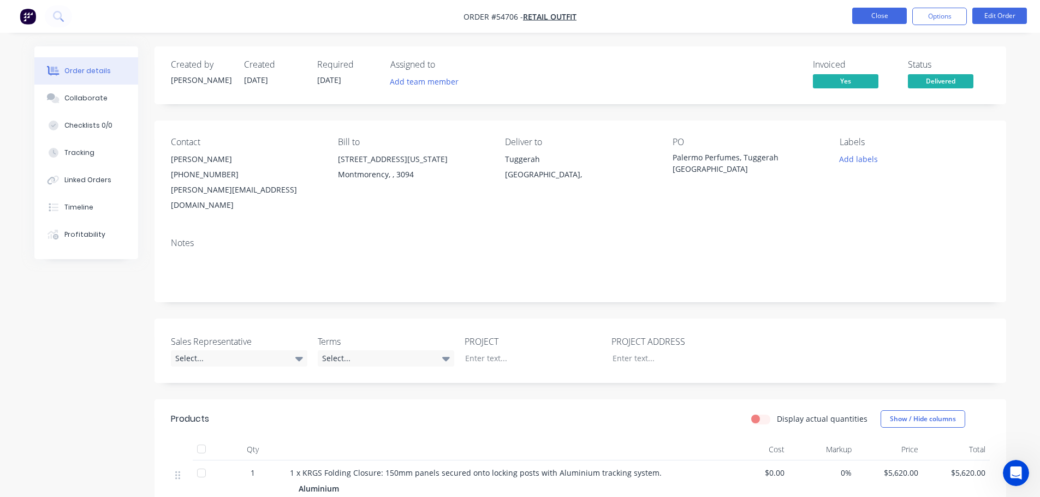
click at [881, 18] on button "Close" at bounding box center [879, 16] width 55 height 16
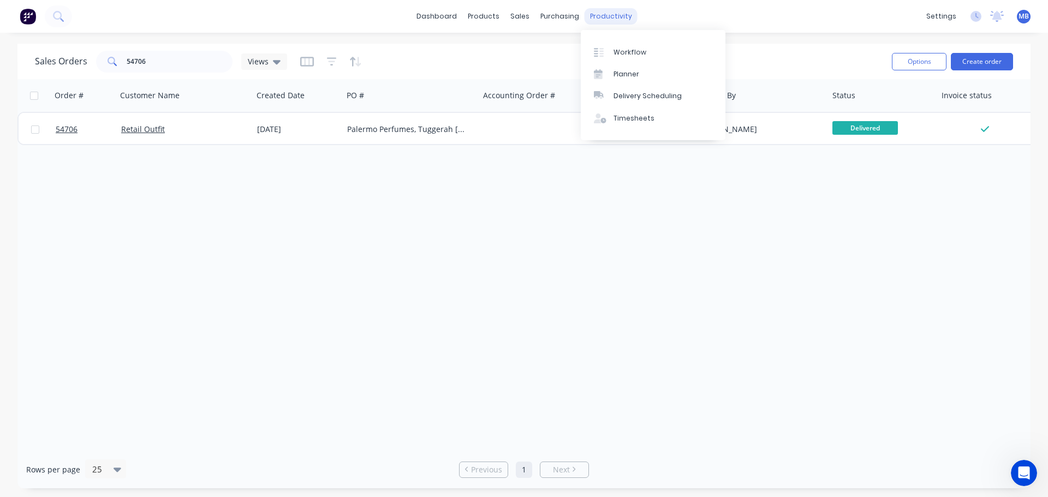
click at [608, 14] on div "productivity" at bounding box center [611, 16] width 53 height 16
click at [625, 50] on div "Workflow" at bounding box center [630, 52] width 33 height 10
